Goal: Download file/media

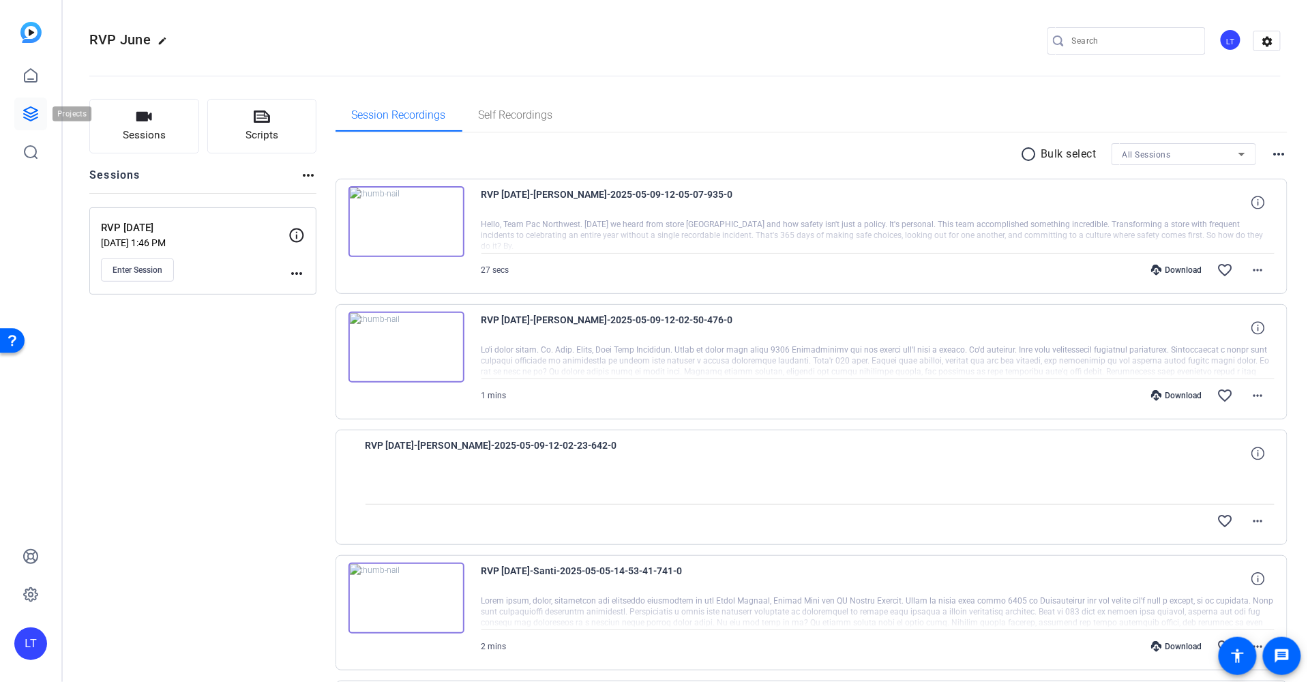
click at [34, 115] on icon at bounding box center [31, 114] width 14 height 14
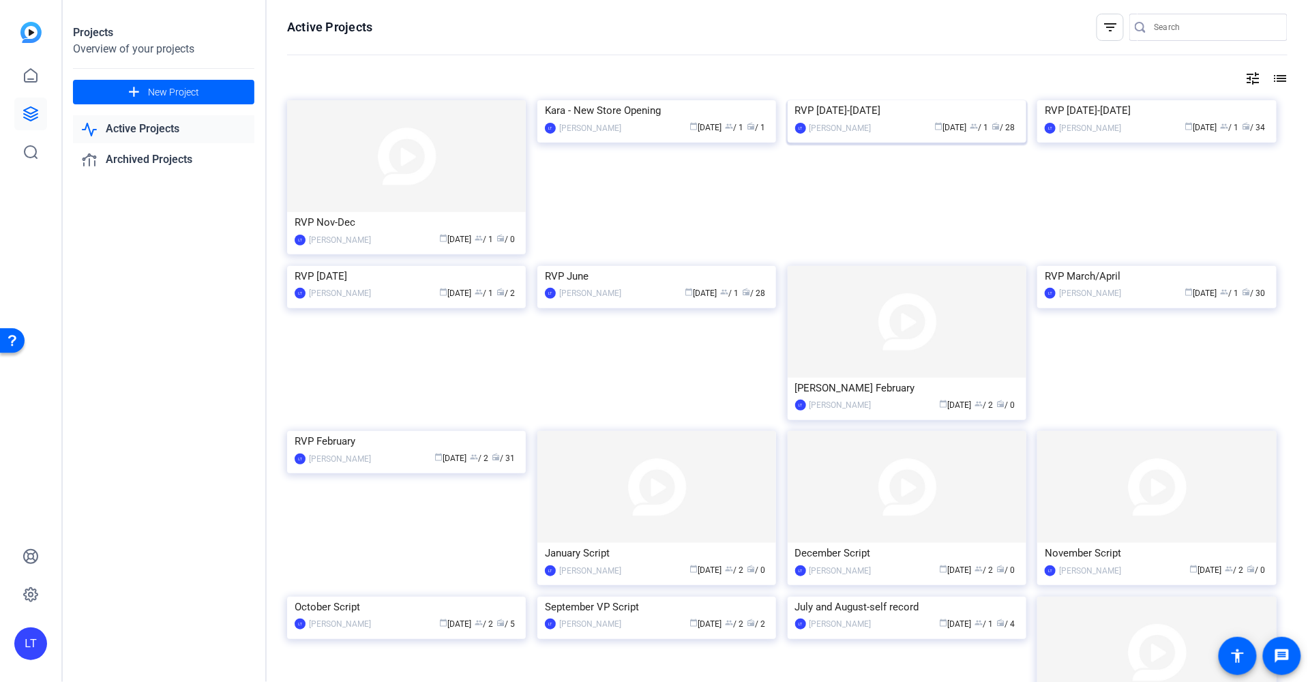
click at [811, 100] on img at bounding box center [906, 100] width 239 height 0
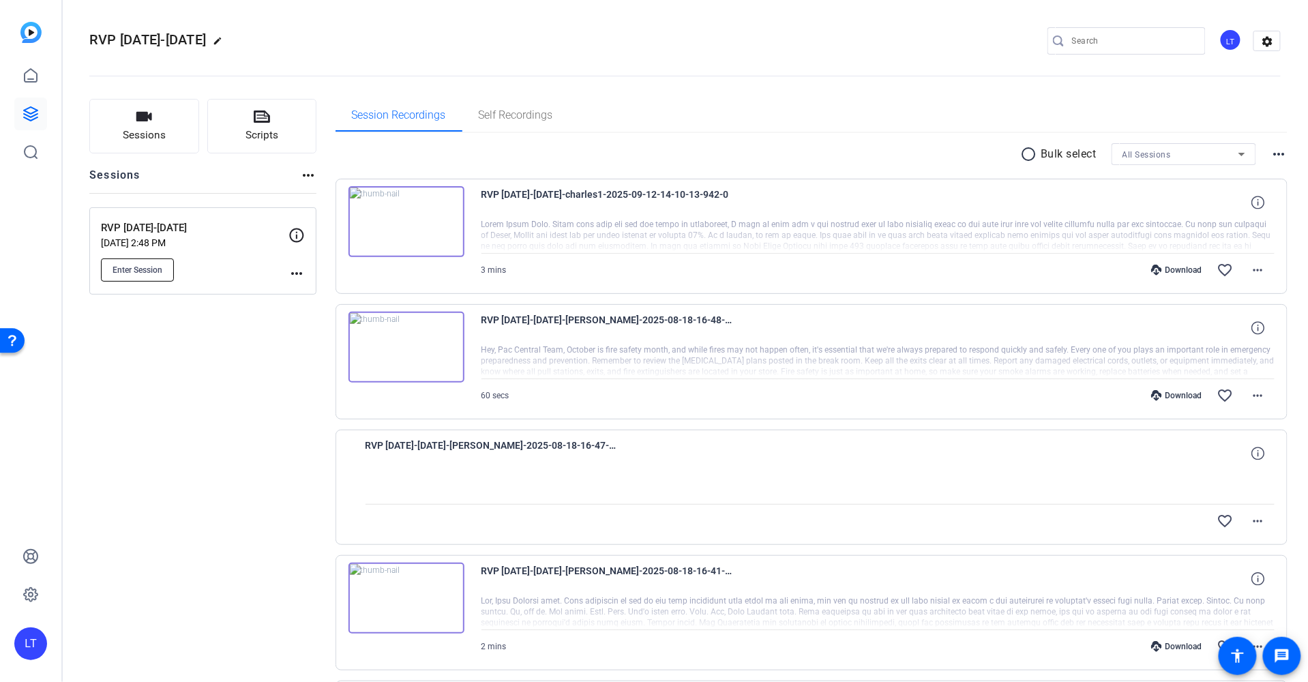
click at [144, 267] on span "Enter Session" at bounding box center [137, 270] width 50 height 11
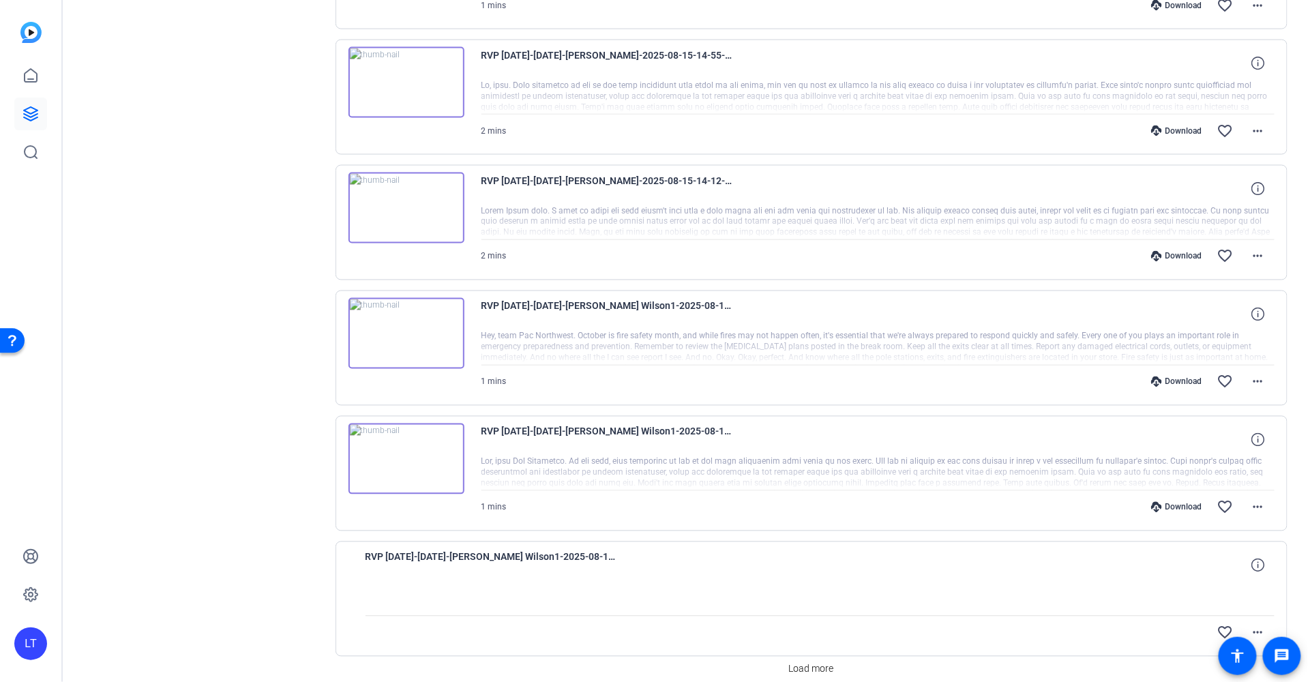
scroll to position [832, 0]
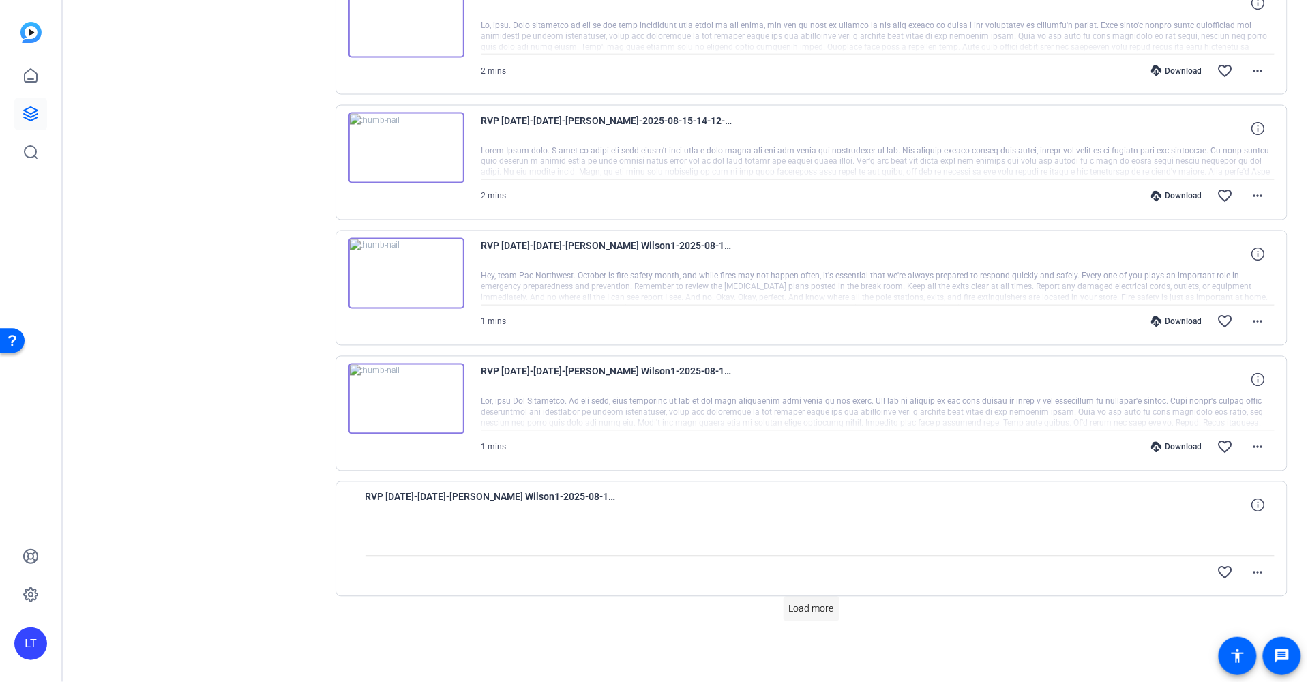
click at [807, 605] on span "Load more" at bounding box center [811, 609] width 45 height 14
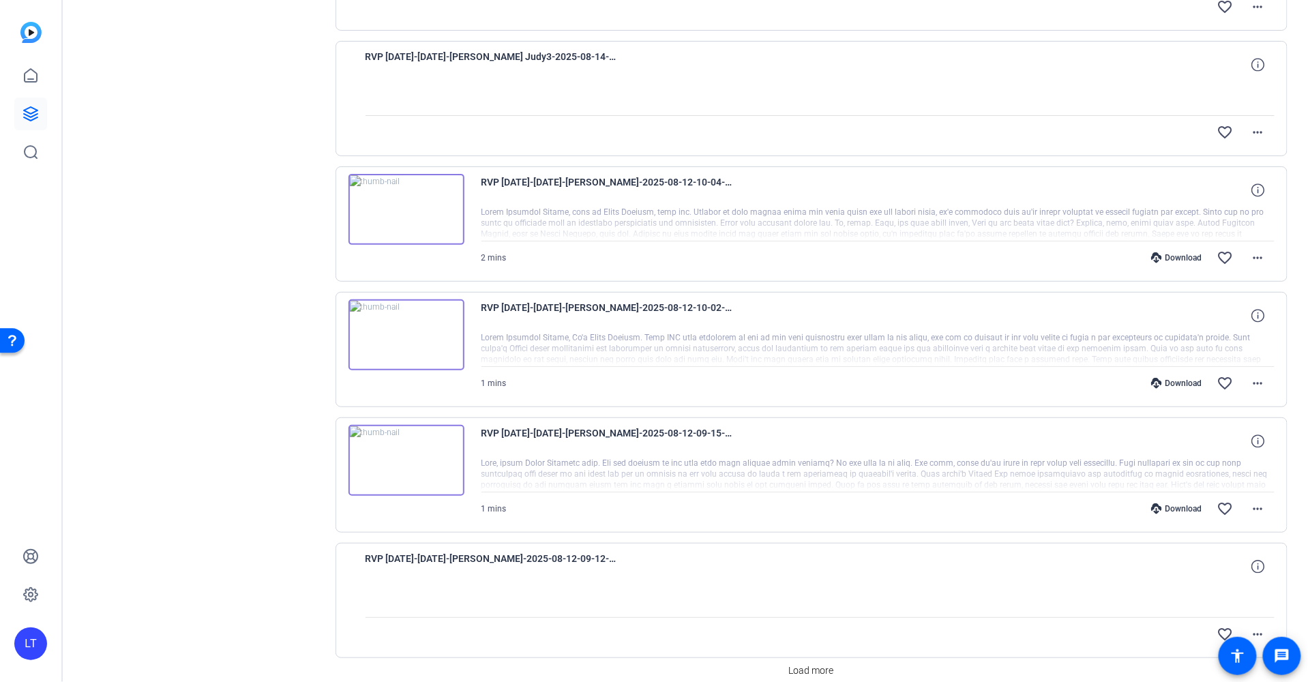
scroll to position [2094, 0]
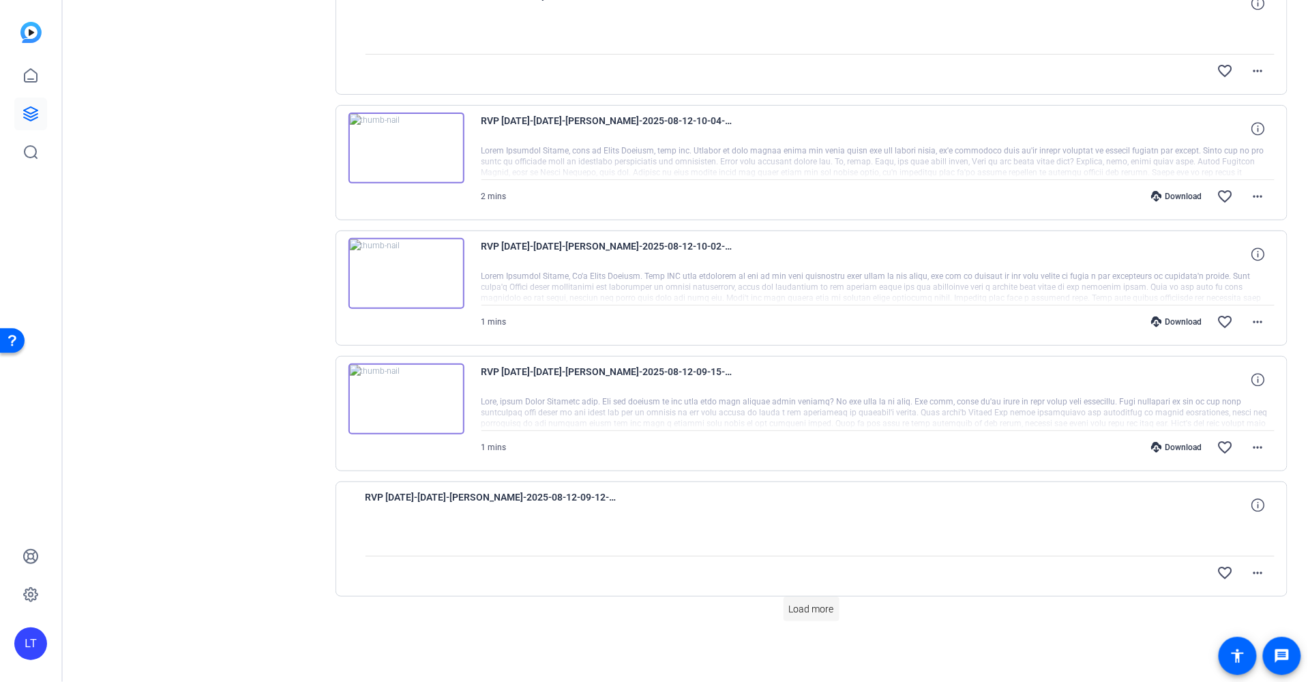
click at [792, 607] on span "Load more" at bounding box center [811, 609] width 45 height 14
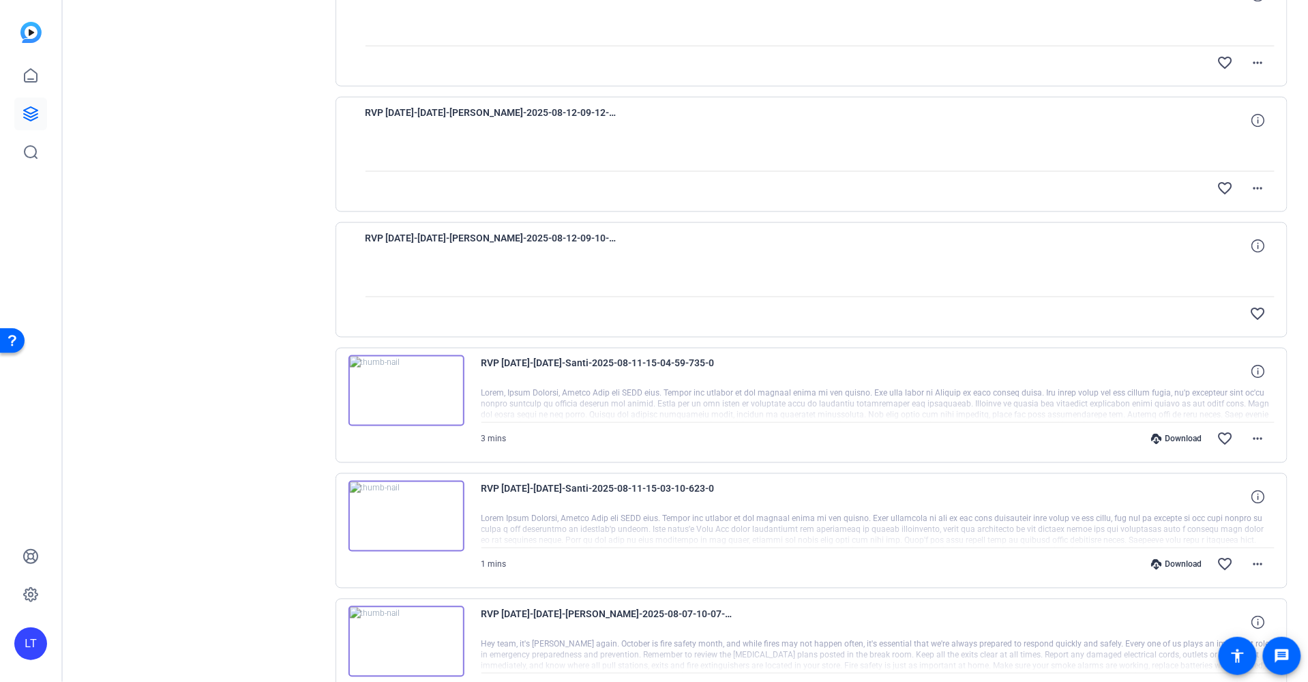
scroll to position [2646, 0]
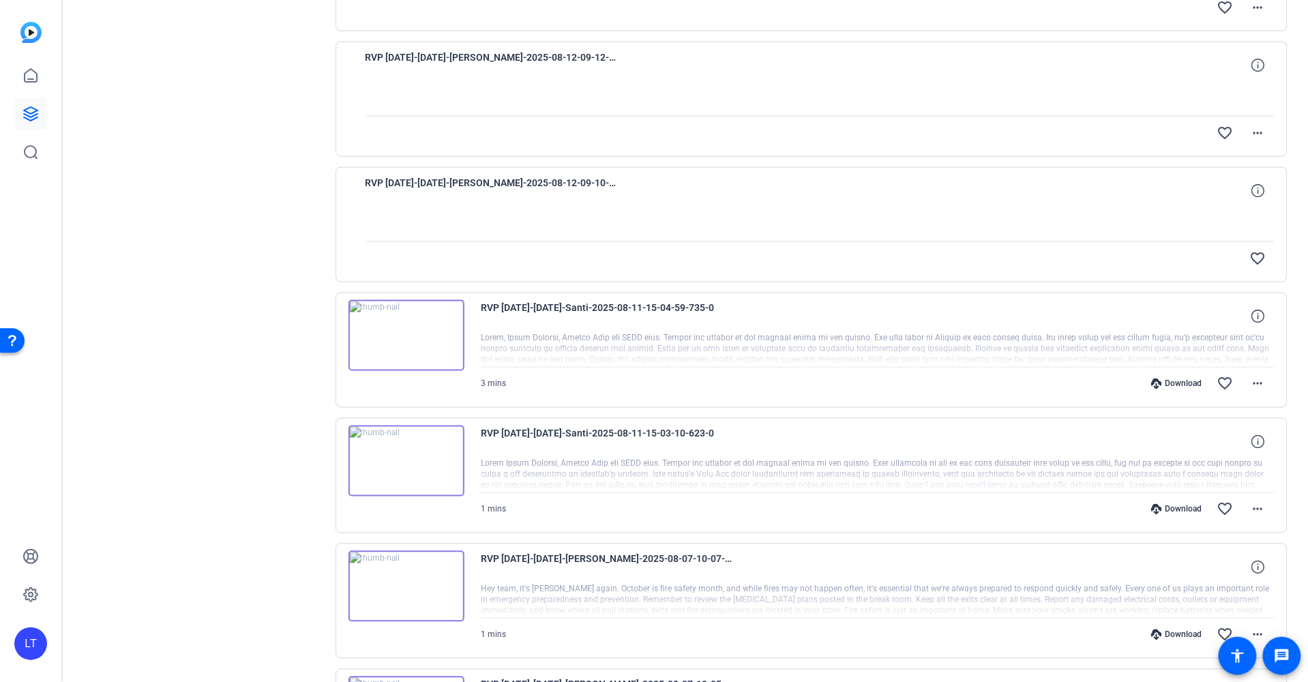
click at [403, 346] on img at bounding box center [406, 335] width 116 height 71
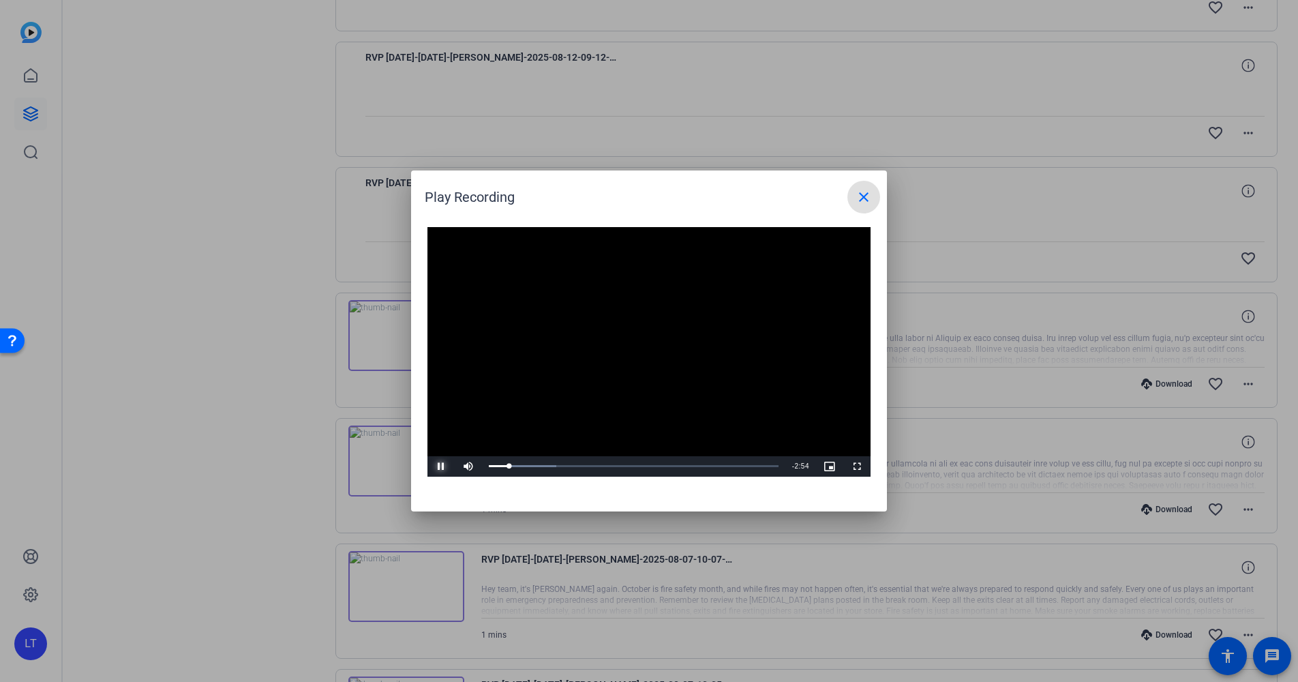
click at [441, 466] on span "Video Player" at bounding box center [440, 466] width 27 height 0
click at [860, 194] on mat-icon "close" at bounding box center [864, 197] width 16 height 16
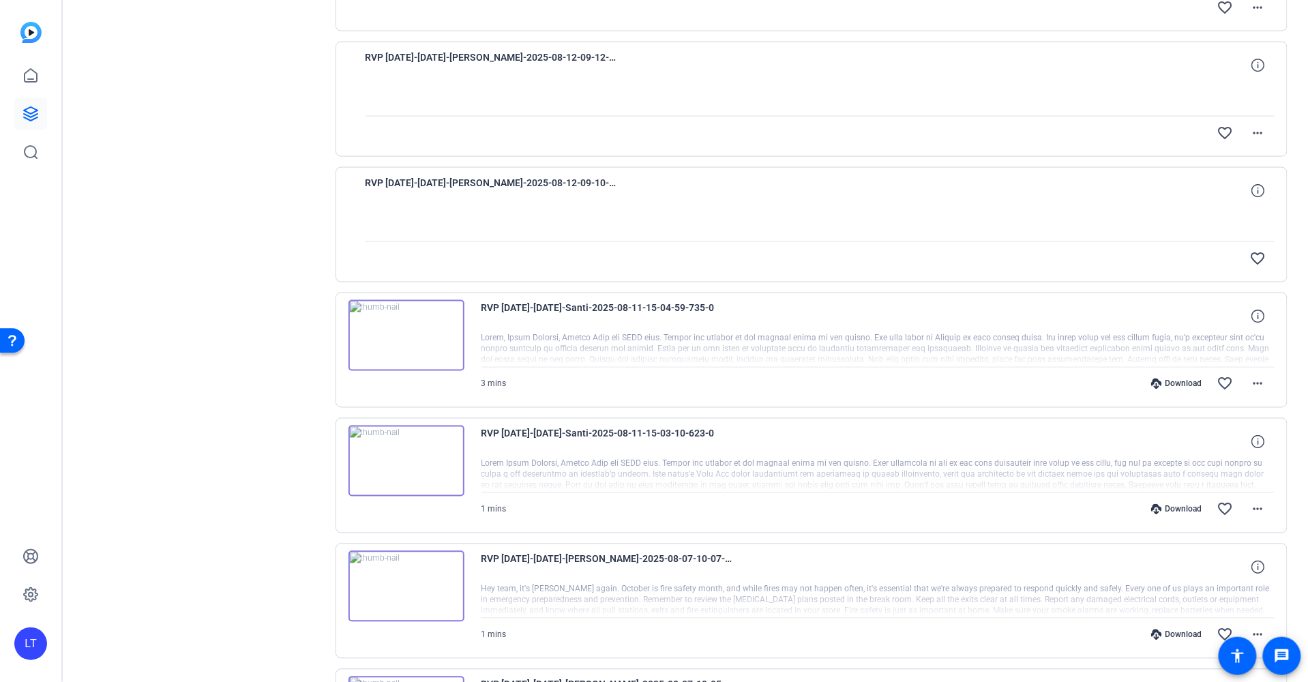
click at [1167, 389] on div "Download" at bounding box center [1176, 383] width 65 height 11
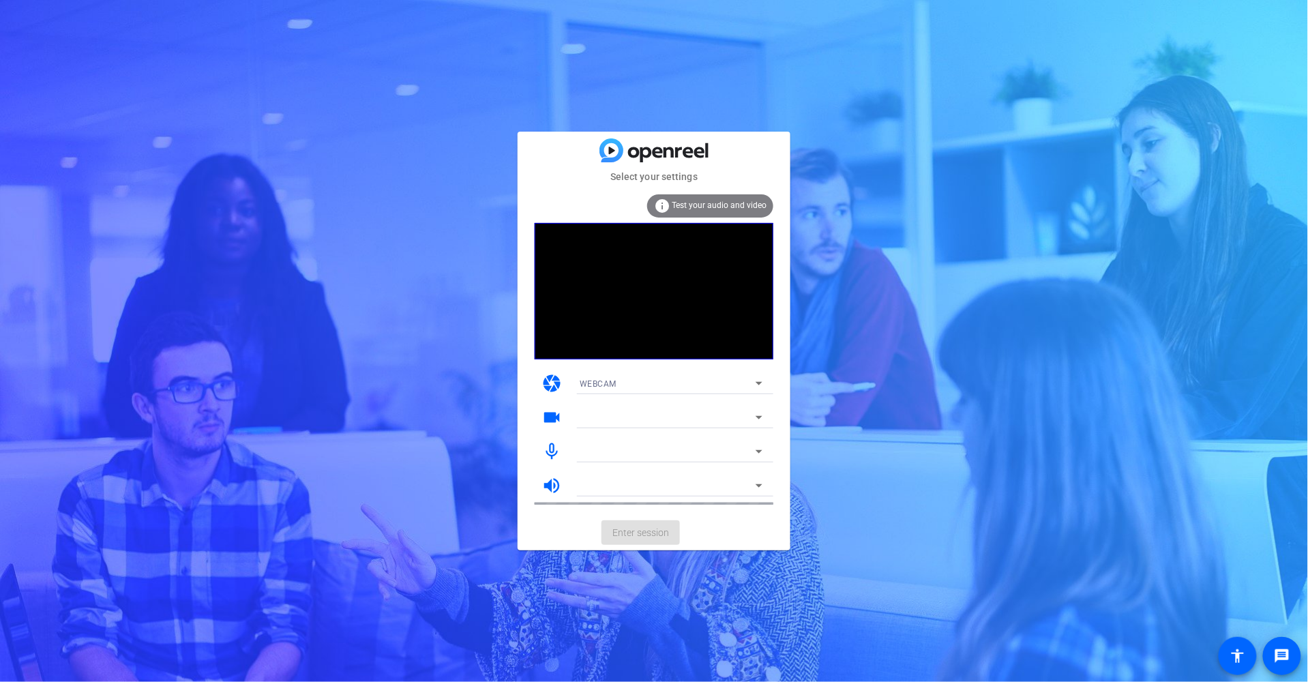
click at [635, 526] on mat-card-actions "Enter session" at bounding box center [653, 532] width 273 height 35
click at [639, 530] on span "Enter session" at bounding box center [640, 533] width 57 height 14
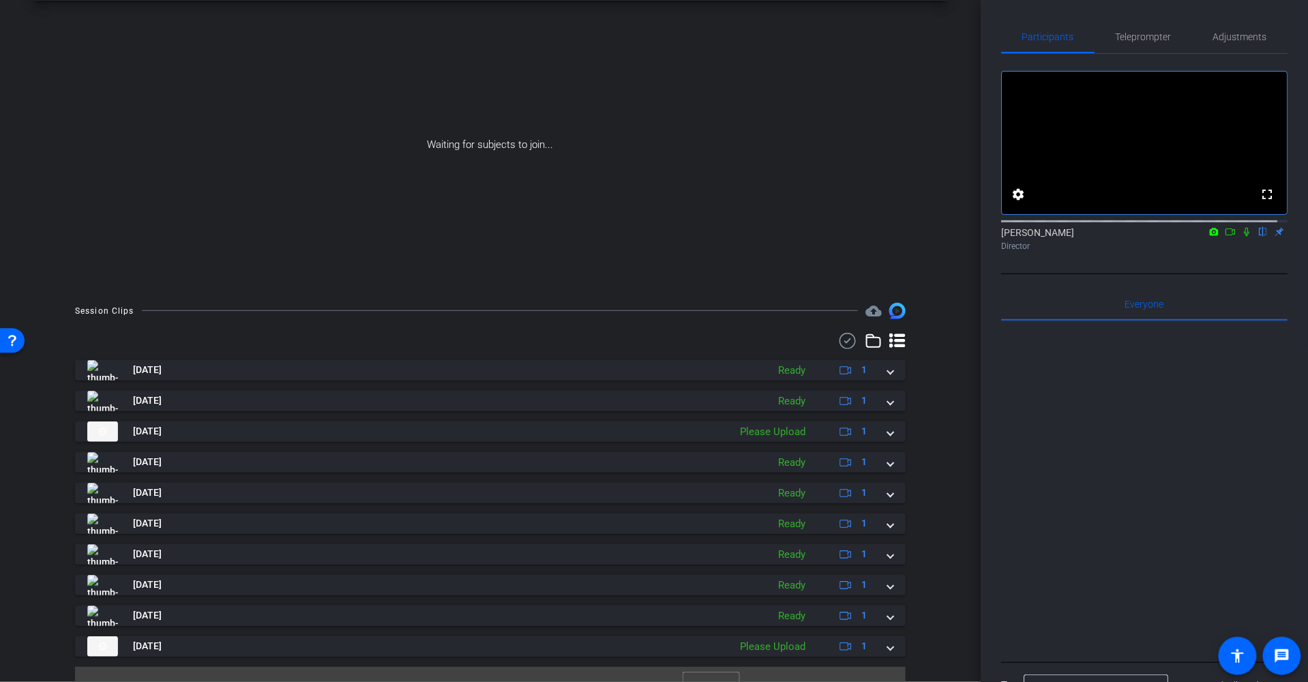
scroll to position [80, 0]
